Goal: Use online tool/utility: Utilize a website feature to perform a specific function

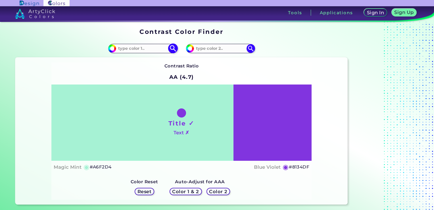
click at [155, 46] on input at bounding box center [142, 49] width 53 height 8
paste input "6C4E31"
type input "6C4E31"
click at [213, 49] on input at bounding box center [220, 49] width 53 height 8
paste input "603F26"
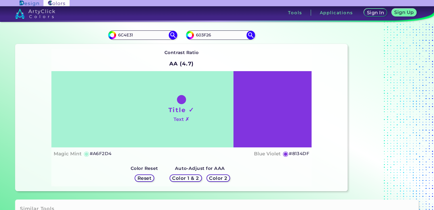
scroll to position [13, 0]
type input "603F26"
click at [172, 34] on img at bounding box center [173, 35] width 10 height 10
type input "#6c4e31"
type input "#6C4E31"
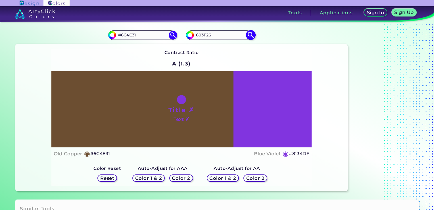
click at [251, 34] on img at bounding box center [251, 35] width 10 height 10
type input "#603f26"
type input "#603F26"
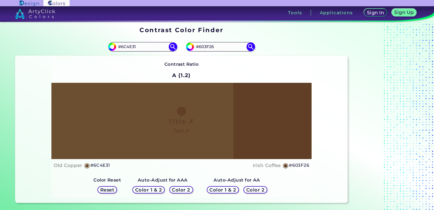
scroll to position [1, 0]
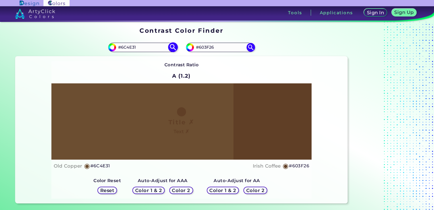
drag, startPoint x: 230, startPoint y: 49, endPoint x: 176, endPoint y: 47, distance: 54.0
click at [176, 47] on section "#6c4e31 #6C4E31 #603f26 #603F26 Contrast Ratio A (1.2) Title ✗ Text ✗ Old Copper" at bounding box center [181, 120] width 337 height 169
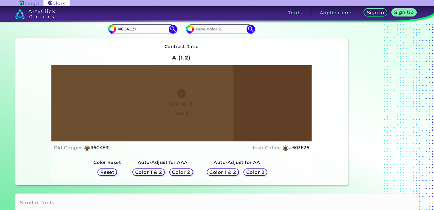
scroll to position [4, 0]
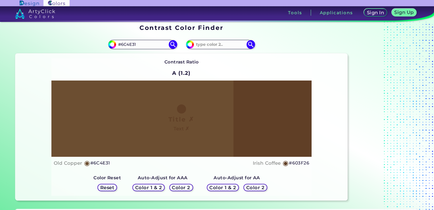
drag, startPoint x: 152, startPoint y: 43, endPoint x: 89, endPoint y: 43, distance: 63.3
click at [89, 43] on div "#6c4e31 #6C4E31" at bounding box center [98, 44] width 166 height 18
type input "fff"
click at [206, 47] on input at bounding box center [220, 45] width 53 height 8
type input "000"
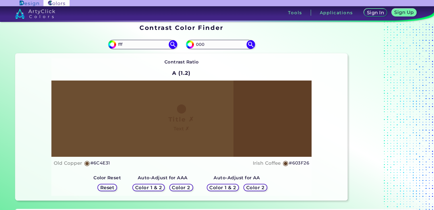
click at [255, 41] on div "#603f26 000" at bounding box center [265, 44] width 166 height 18
click at [251, 44] on img at bounding box center [251, 44] width 10 height 10
type input "#000000"
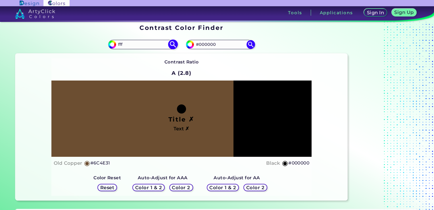
click at [174, 45] on img at bounding box center [173, 44] width 10 height 10
type input "#ffffff"
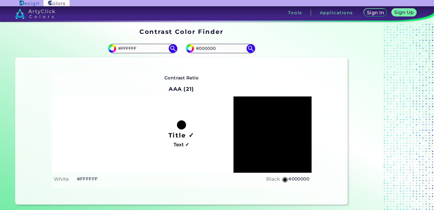
drag, startPoint x: 151, startPoint y: 49, endPoint x: 105, endPoint y: 55, distance: 46.8
click at [105, 55] on div "#ffffff #FFFFFF" at bounding box center [98, 48] width 166 height 18
paste input "FFDBB5"
type input "FFDBB5"
drag, startPoint x: 219, startPoint y: 49, endPoint x: 191, endPoint y: 46, distance: 28.8
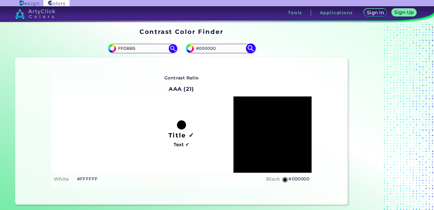
click at [191, 46] on div "#000000 #000000" at bounding box center [220, 48] width 69 height 9
paste input "6C4E31"
type input "6C4E31"
click at [253, 47] on img at bounding box center [251, 48] width 10 height 10
type input "#6c4e31"
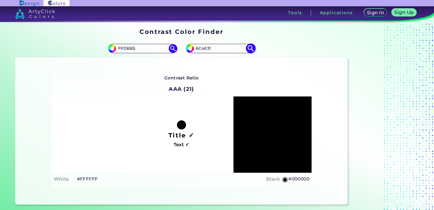
type input "#6C4E31"
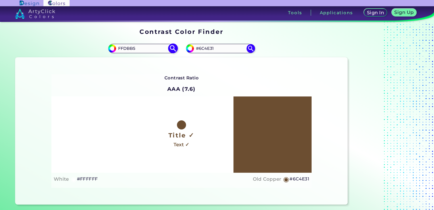
click at [173, 49] on img at bounding box center [173, 48] width 10 height 10
type input "#ffdbb5"
type input "#FFDBB5"
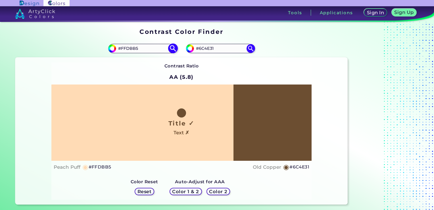
click at [175, 50] on img at bounding box center [173, 48] width 10 height 10
